Goal: Task Accomplishment & Management: Manage account settings

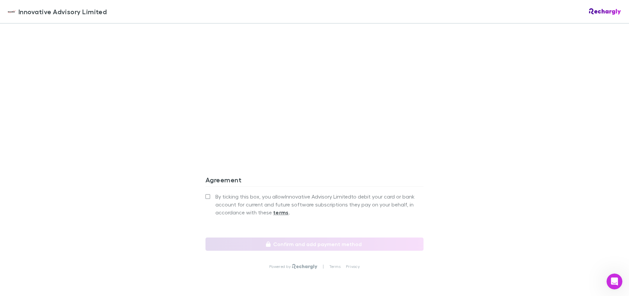
scroll to position [553, 0]
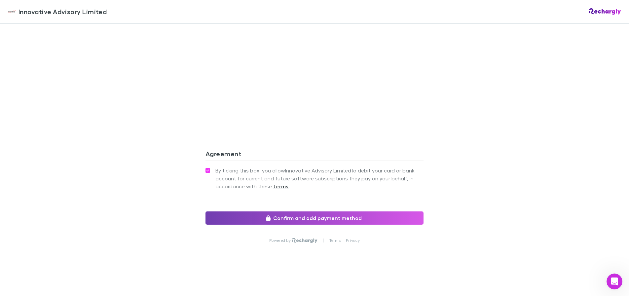
click at [304, 220] on button "Confirm and add payment method" at bounding box center [315, 217] width 218 height 13
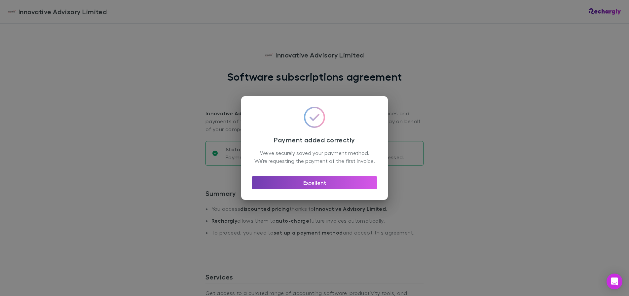
click at [301, 189] on button "Excellent" at bounding box center [315, 182] width 126 height 13
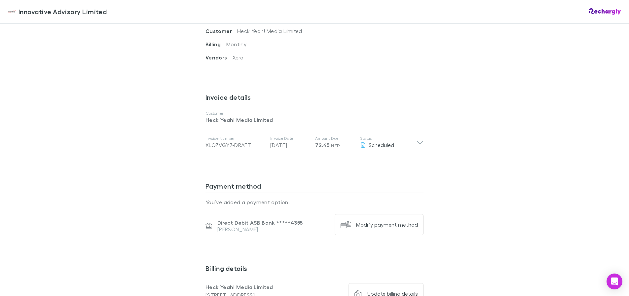
scroll to position [381, 0]
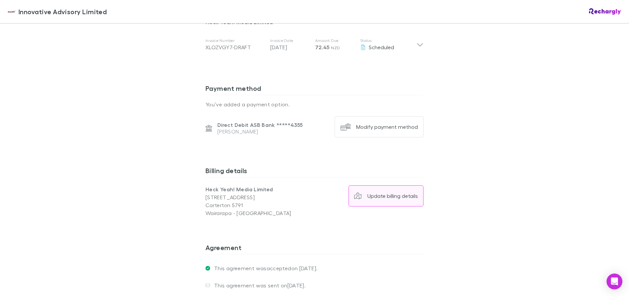
click at [393, 199] on button "Update billing details" at bounding box center [386, 195] width 75 height 21
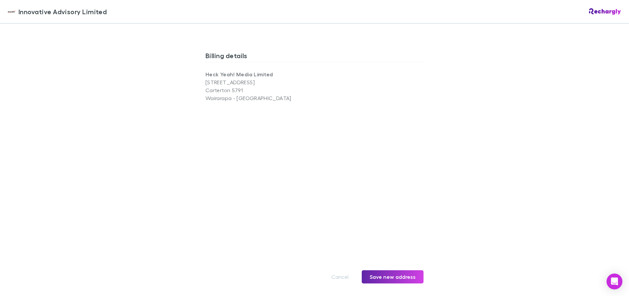
scroll to position [497, 0]
click at [393, 276] on button "Save new address" at bounding box center [393, 275] width 62 height 13
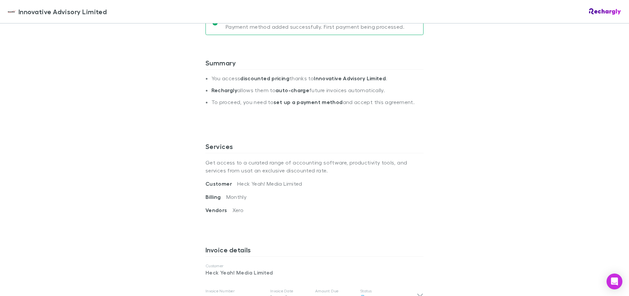
scroll to position [0, 0]
